Goal: Navigation & Orientation: Find specific page/section

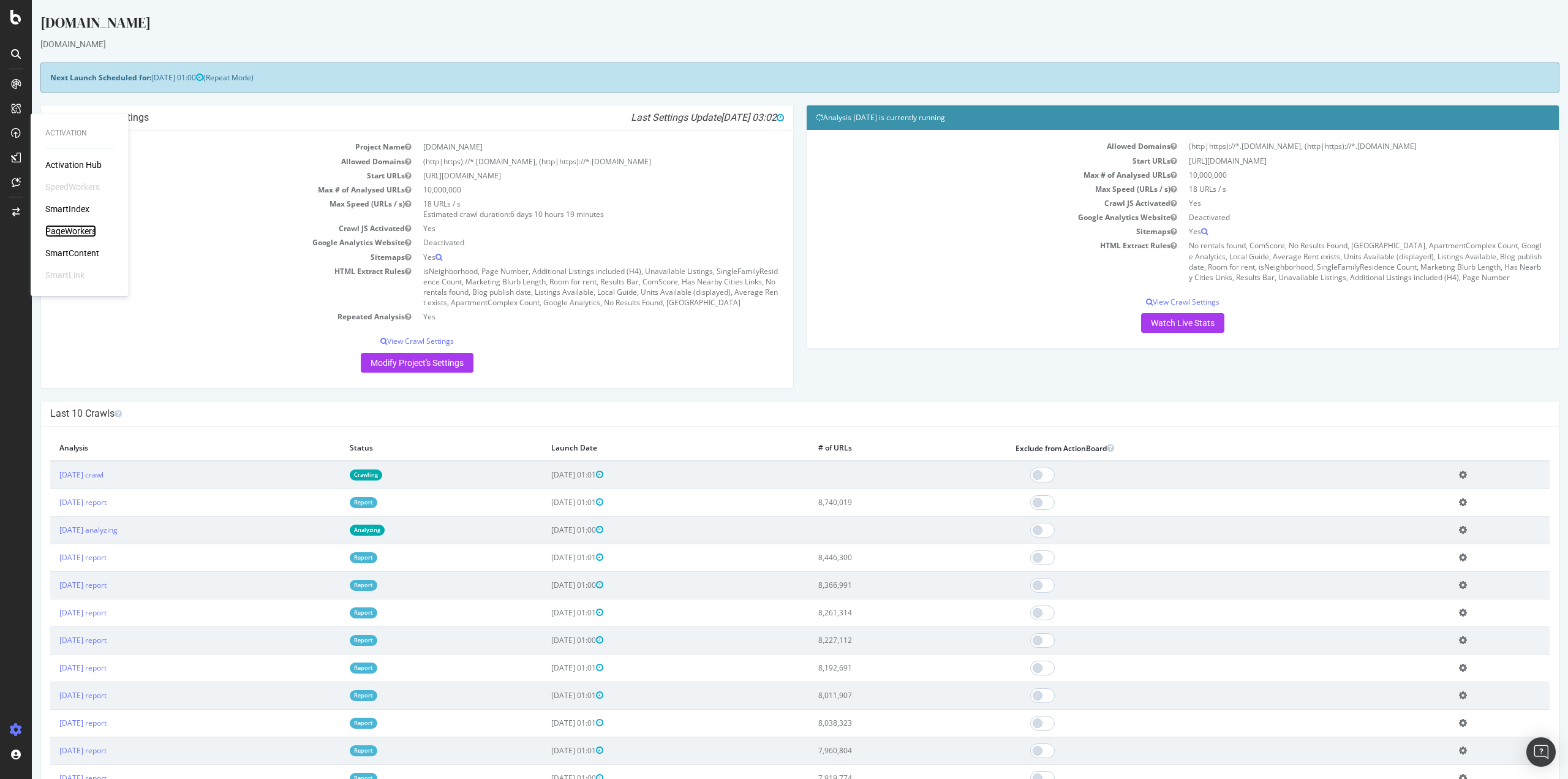
click at [89, 235] on div "PageWorkers" at bounding box center [71, 231] width 51 height 13
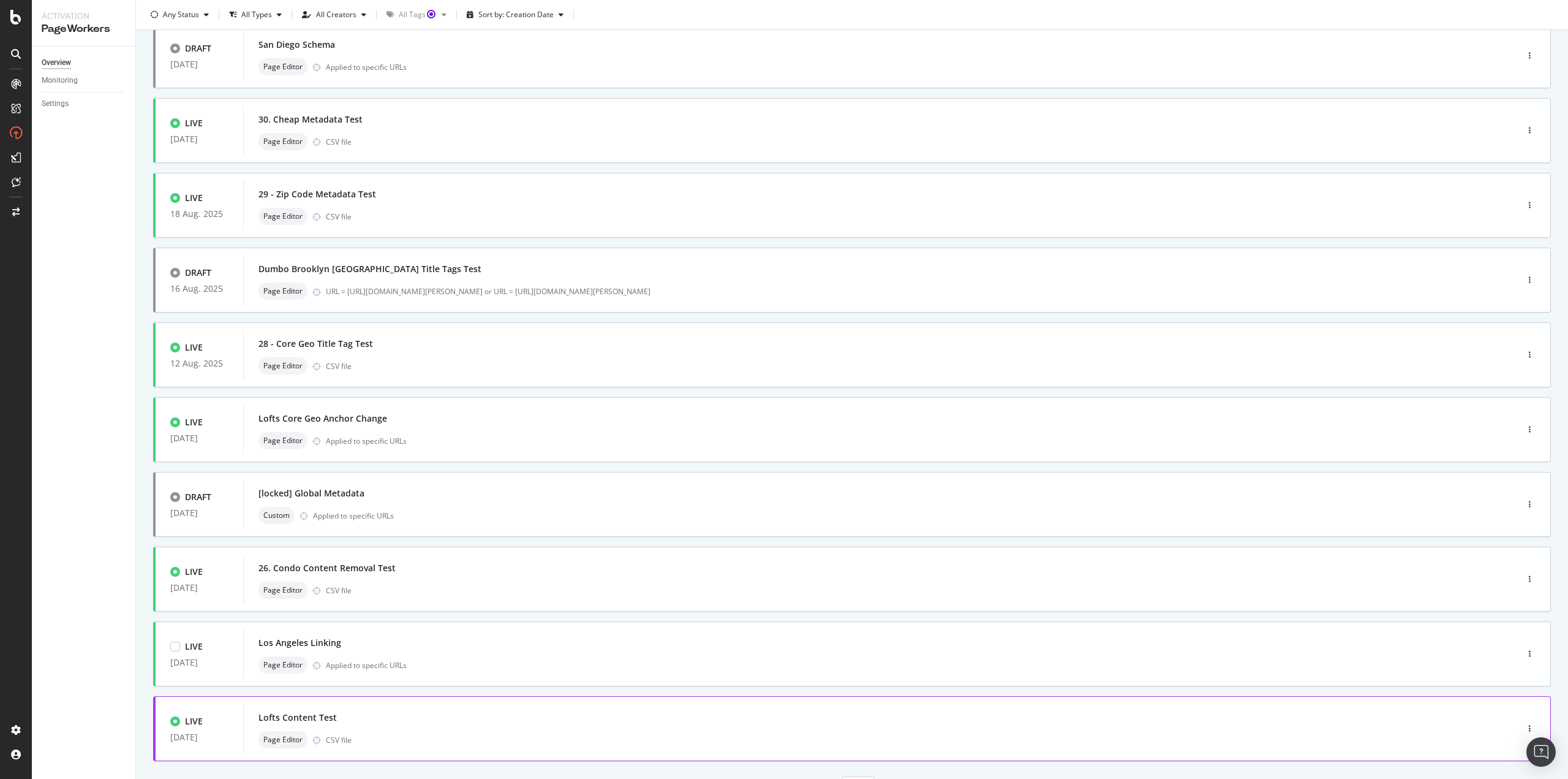
scroll to position [149, 0]
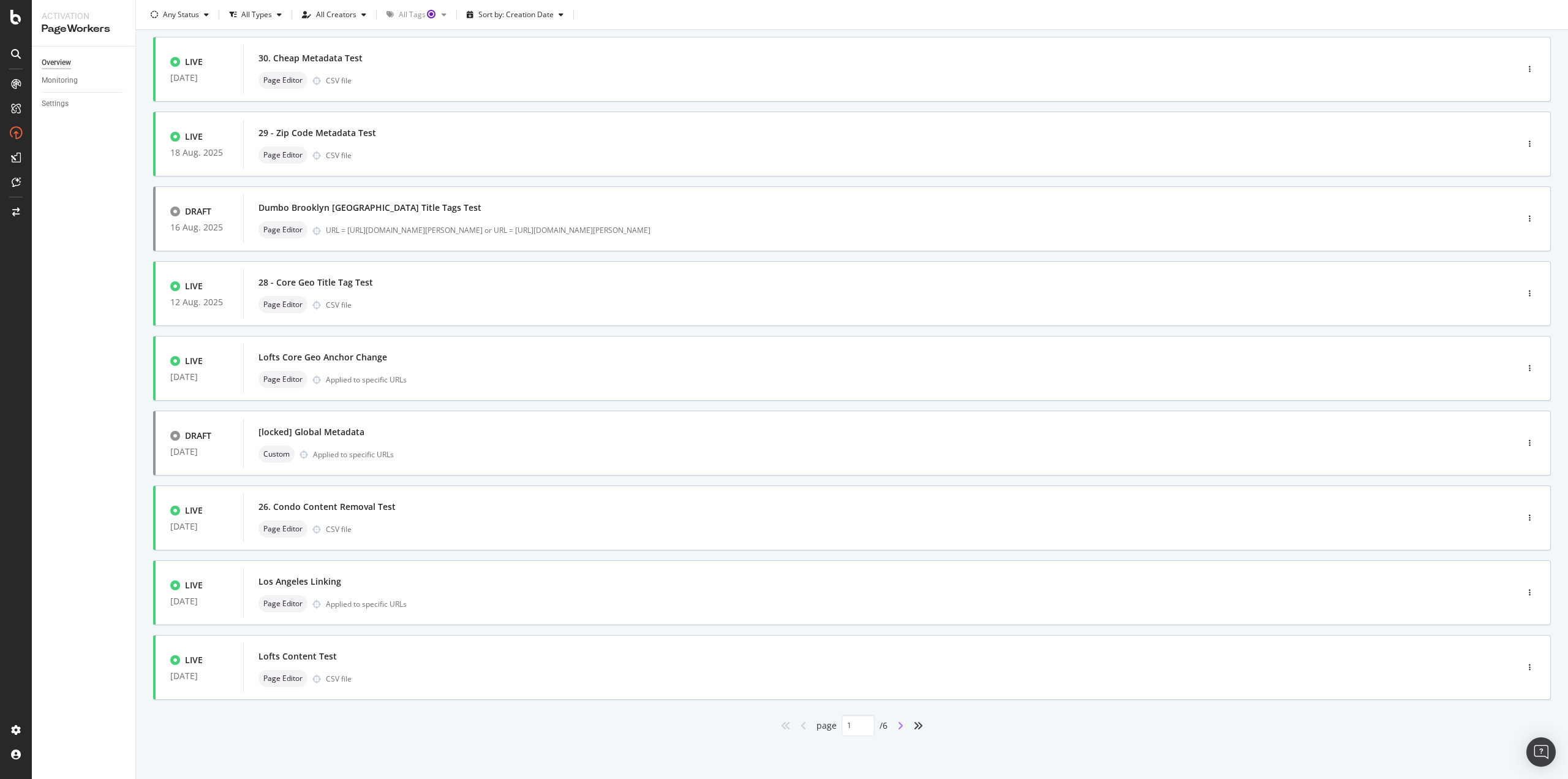
click at [899, 727] on icon "angle-right" at bounding box center [900, 726] width 6 height 10
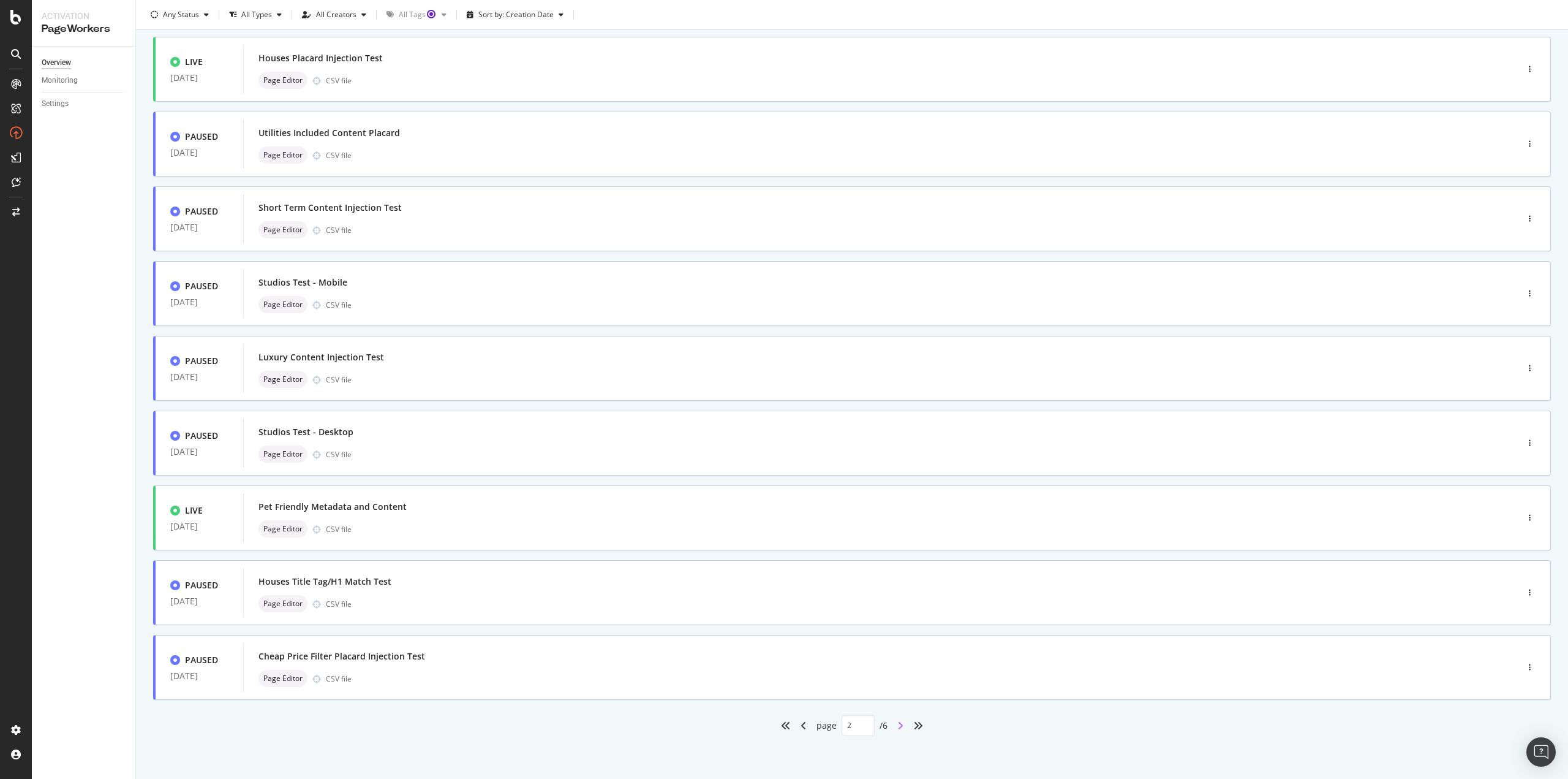
click at [897, 721] on icon "angle-right" at bounding box center [900, 726] width 6 height 10
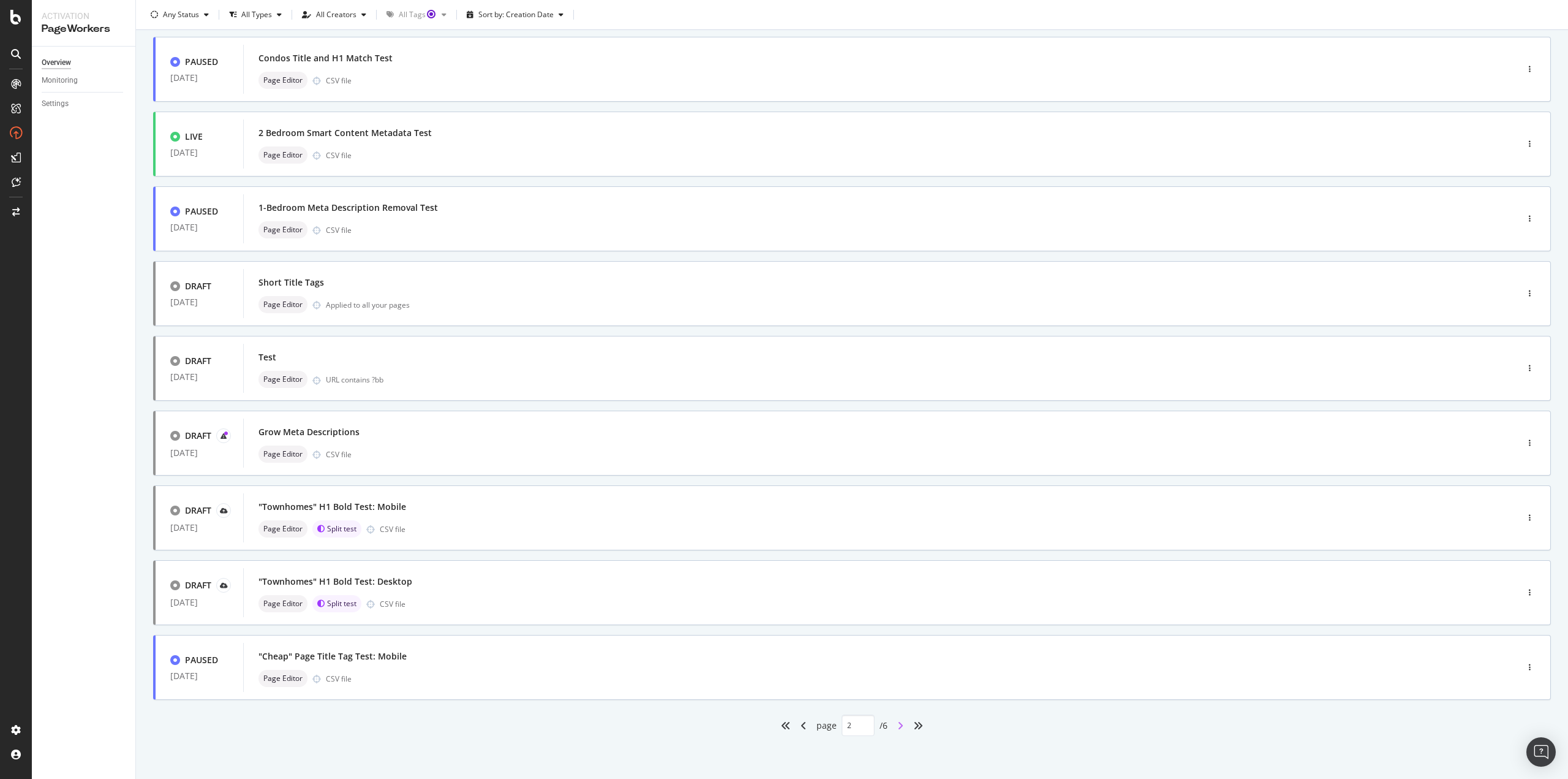
type input "3"
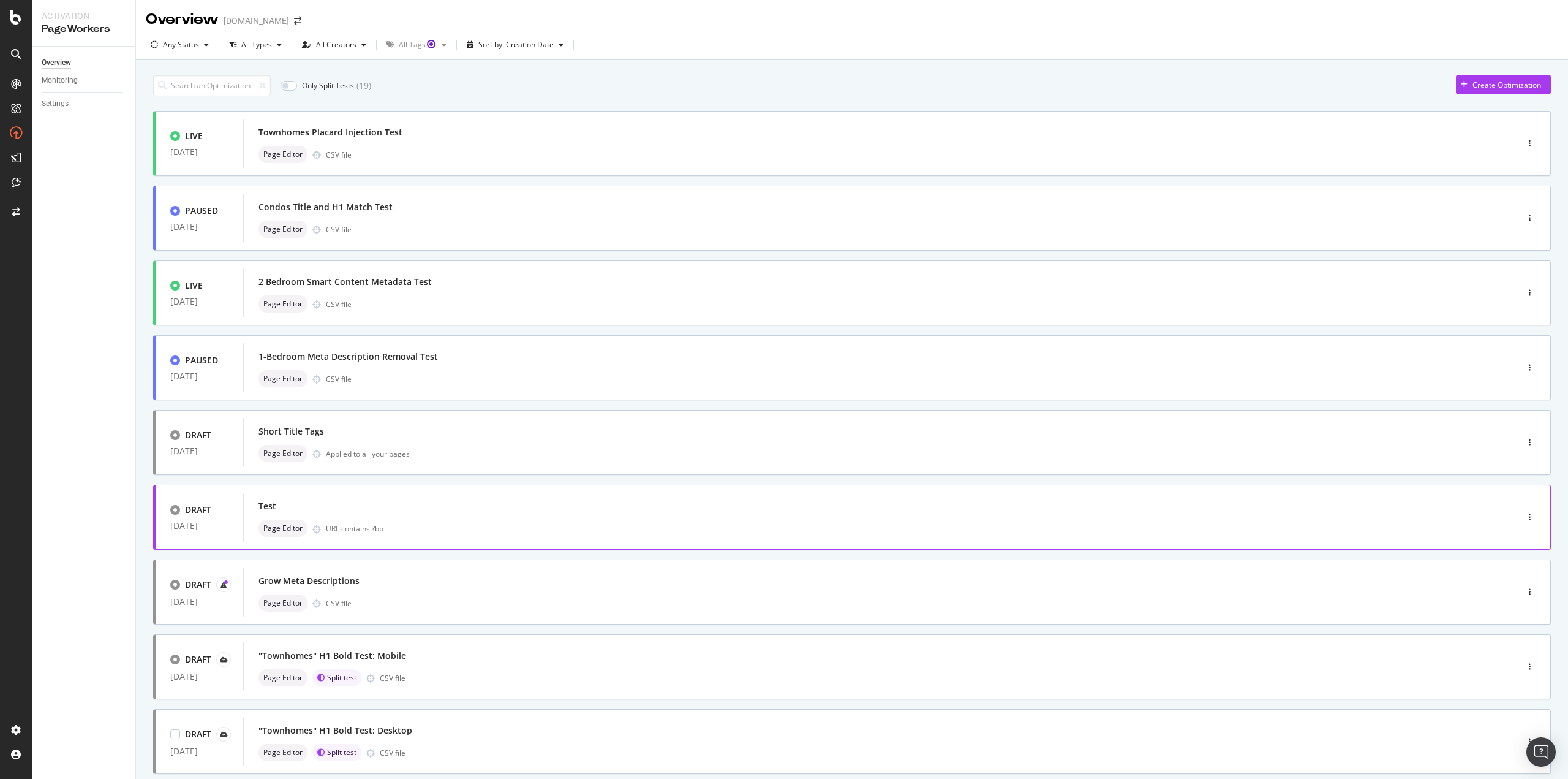
scroll to position [0, 0]
click at [397, 172] on div "LIVE [DATE] Townhomes Placard Injection Test Page Editor CSV file" at bounding box center [852, 144] width 1398 height 65
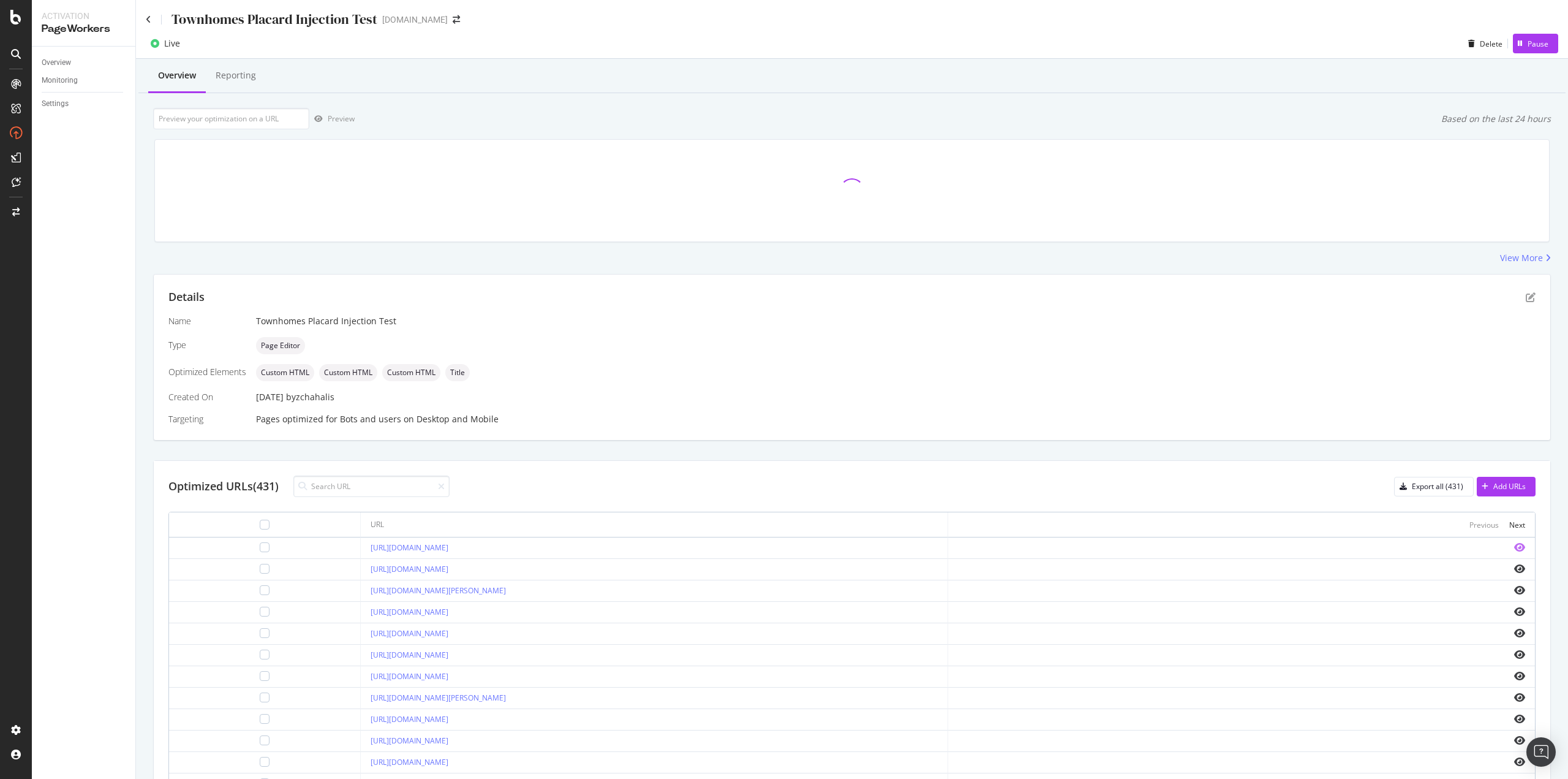
click at [1515, 543] on icon "eye" at bounding box center [1520, 547] width 11 height 10
